Goal: Information Seeking & Learning: Check status

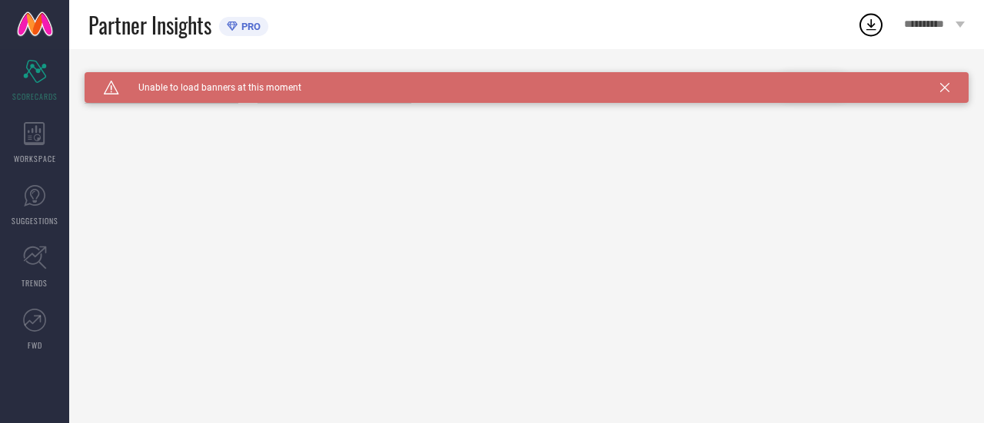
type input "All"
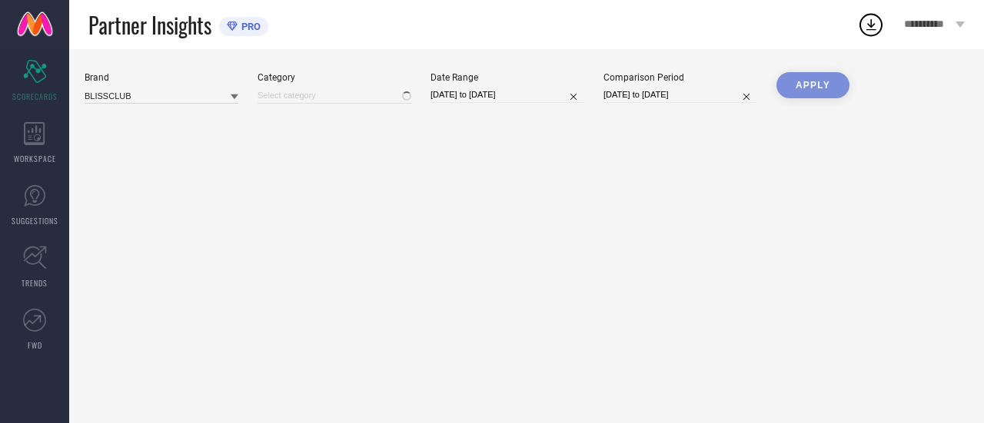
type input "All"
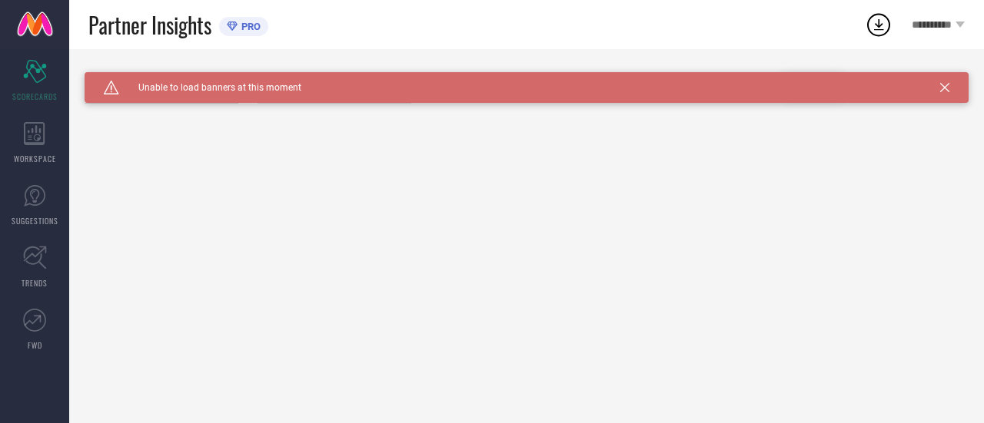
type input "All"
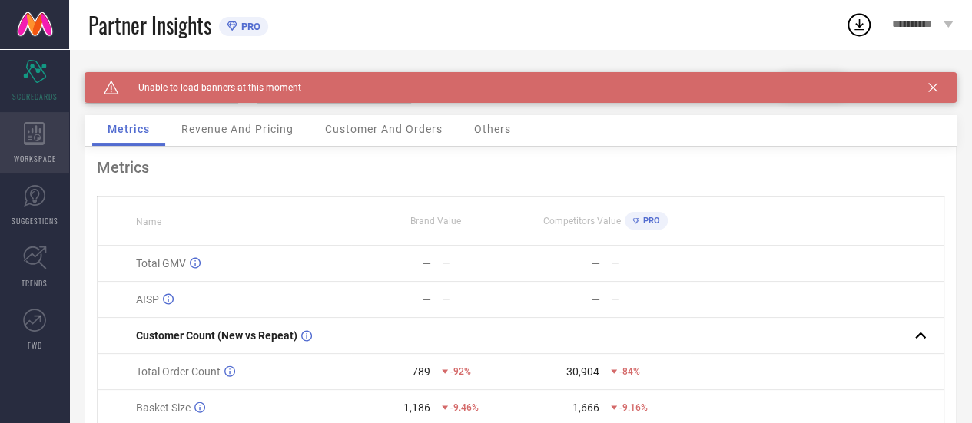
click at [40, 138] on icon at bounding box center [34, 133] width 21 height 23
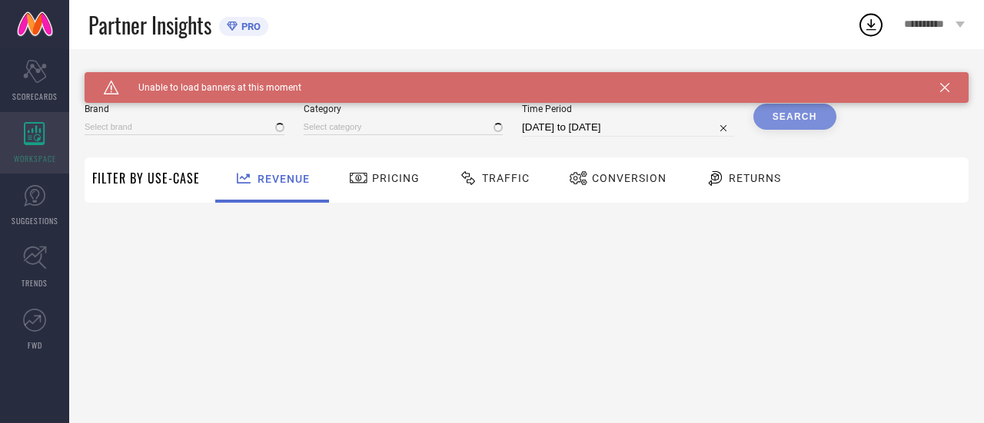
type input "BLISSCLUB"
type input "All"
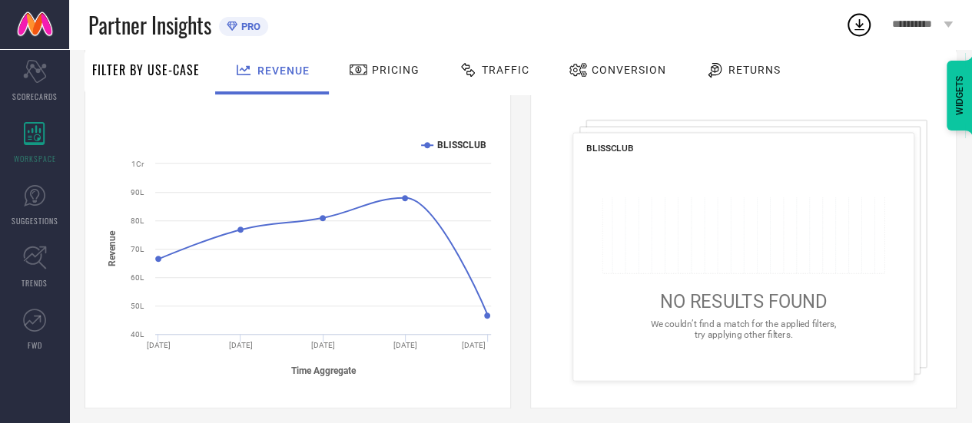
scroll to position [237, 0]
